Goal: Navigation & Orientation: Find specific page/section

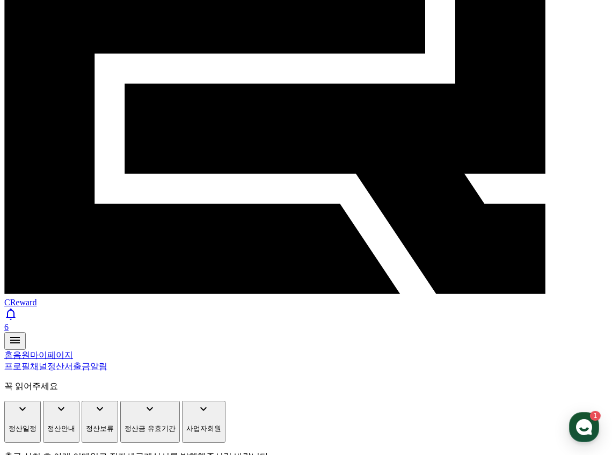
scroll to position [54, 0]
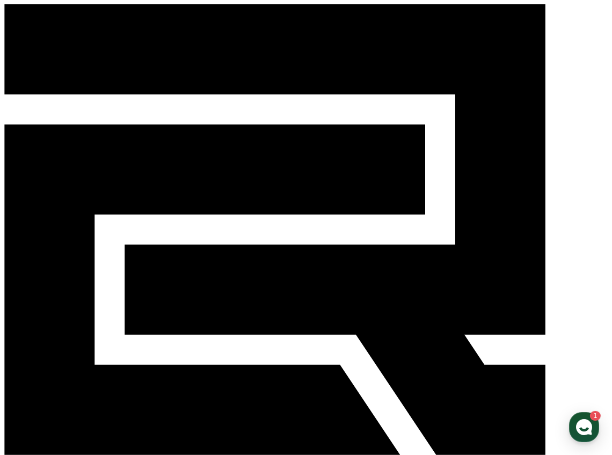
select select "**********"
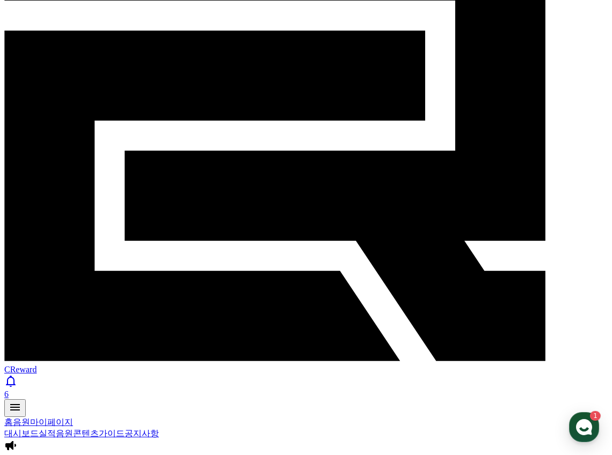
scroll to position [40, 0]
